Goal: Task Accomplishment & Management: Use online tool/utility

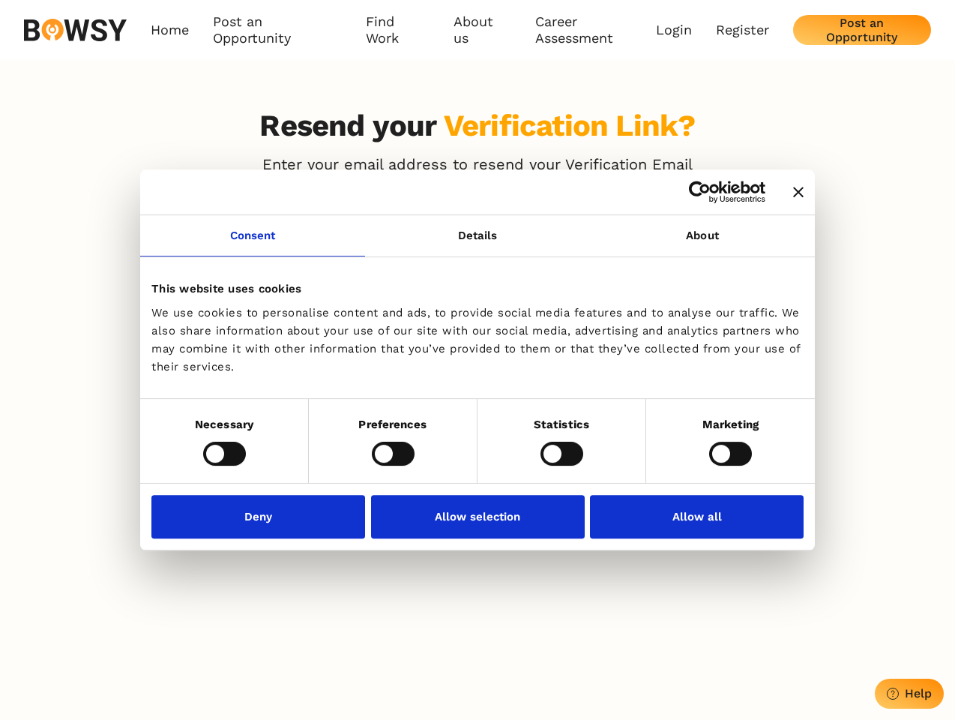
click at [793, 193] on icon "Close banner" at bounding box center [798, 192] width 10 height 10
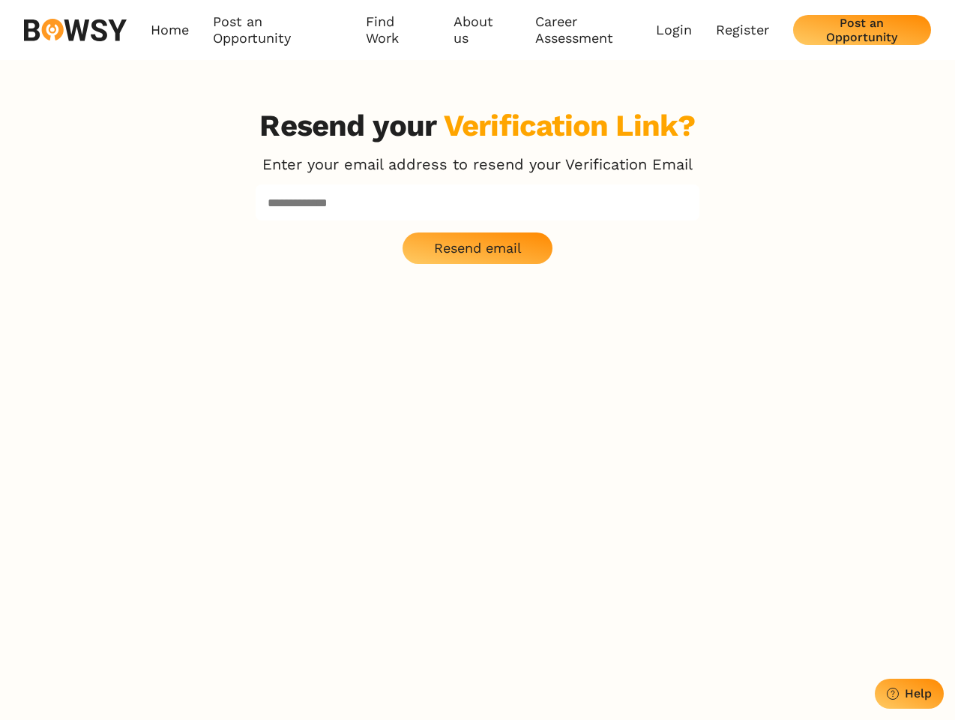
click at [253, 244] on div "Resend your Verification Link? Enter your email address to resend your Verifica…" at bounding box center [478, 468] width 480 height 720
click at [478, 244] on p "Resend email" at bounding box center [478, 248] width 88 height 16
click at [703, 244] on div "Resend your Verification Link? Enter your email address to resend your Verifica…" at bounding box center [478, 468] width 480 height 720
click at [224, 453] on div "Resend your Verification Link? Enter your email address to resend your Verifica…" at bounding box center [477, 468] width 955 height 720
click at [393, 453] on div "Resend your Verification Link? Enter your email address to resend your Verifica…" at bounding box center [478, 468] width 480 height 720
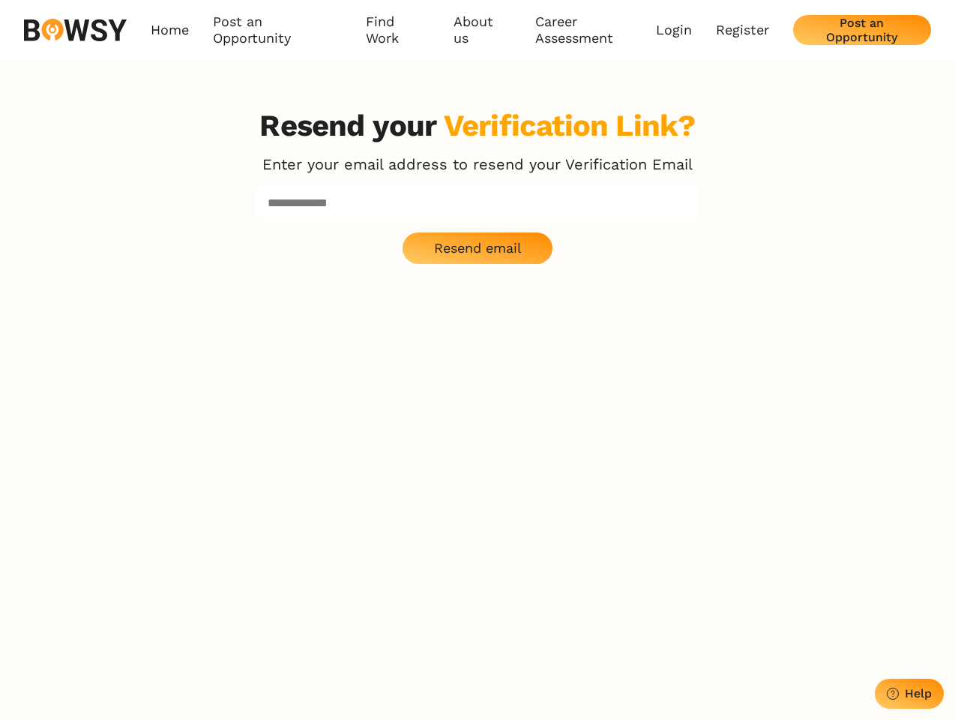
click at [562, 453] on div "Resend your Verification Link? Enter your email address to resend your Verifica…" at bounding box center [478, 468] width 480 height 720
click at [730, 453] on div "Resend your Verification Link? Enter your email address to resend your Verifica…" at bounding box center [477, 468] width 955 height 720
click at [262, 516] on div "Resend your Verification Link? Enter your email address to resend your Verifica…" at bounding box center [478, 468] width 480 height 720
click at [478, 516] on div "Resend your Verification Link? Enter your email address to resend your Verifica…" at bounding box center [478, 468] width 480 height 720
